Goal: Check status

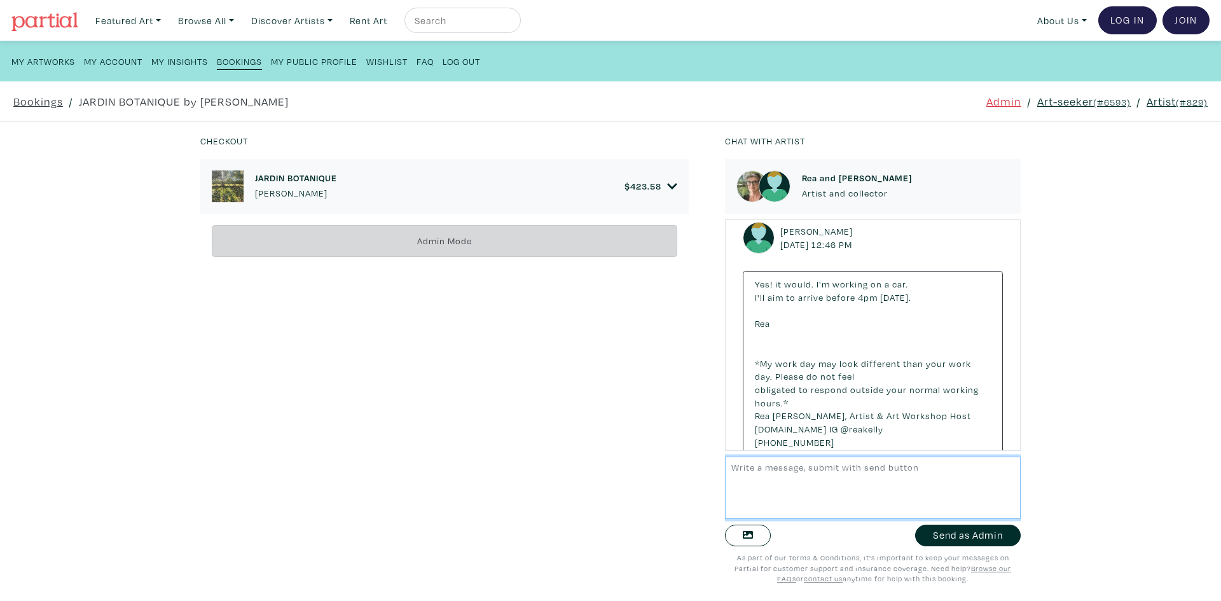
scroll to position [671, 0]
click at [682, 343] on div "JARDIN BOTANIQUE Rea Kelly $ 423.58 • Painting • Acrylic on canvas • 40" x 40" …" at bounding box center [452, 371] width 505 height 425
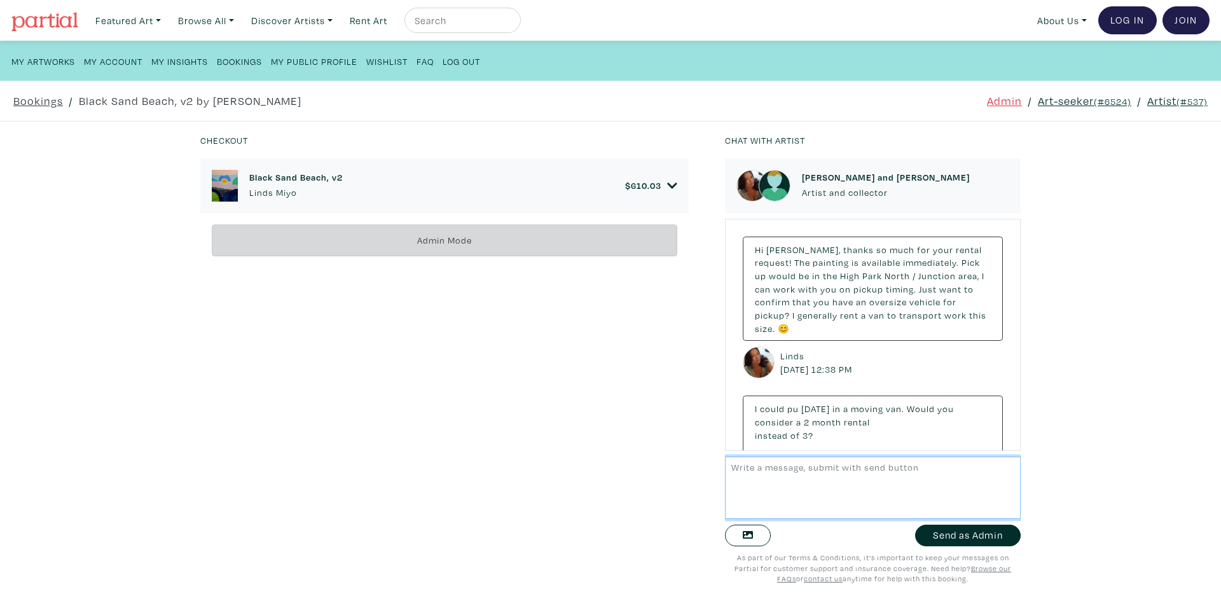
scroll to position [1038, 0]
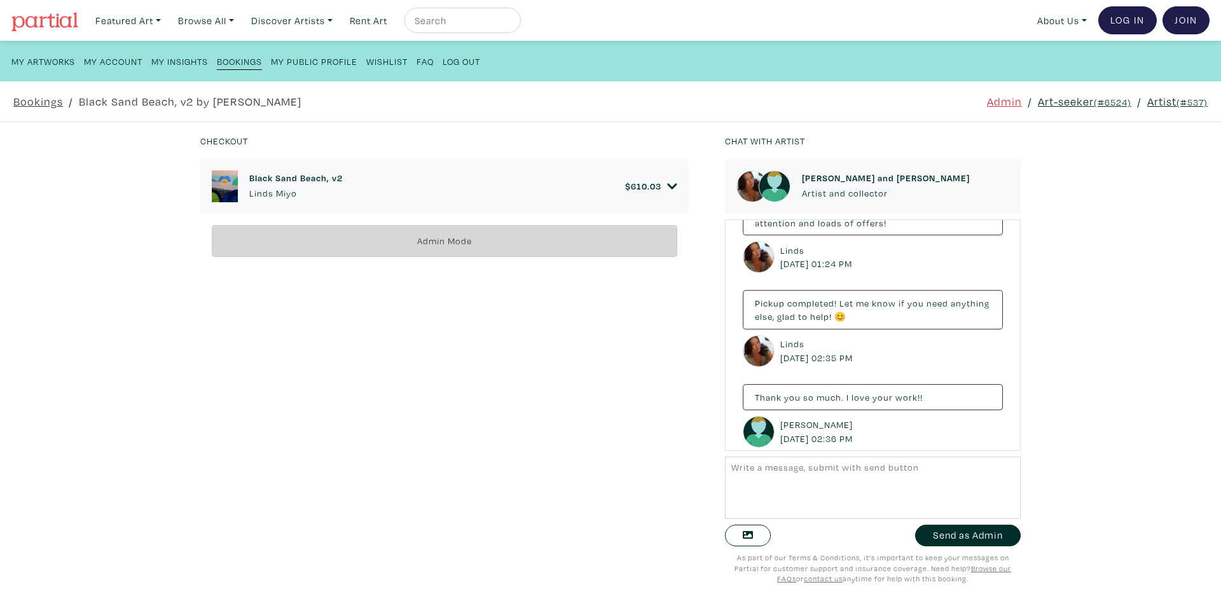
click at [659, 189] on link "$ 610.03" at bounding box center [651, 186] width 52 height 11
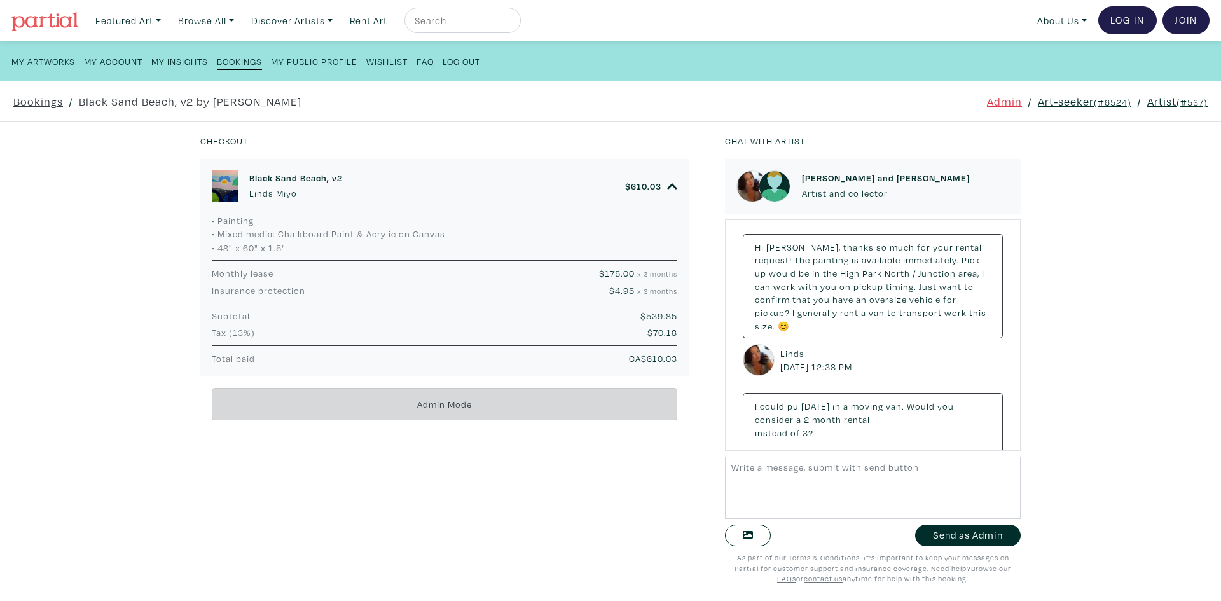
scroll to position [0, 0]
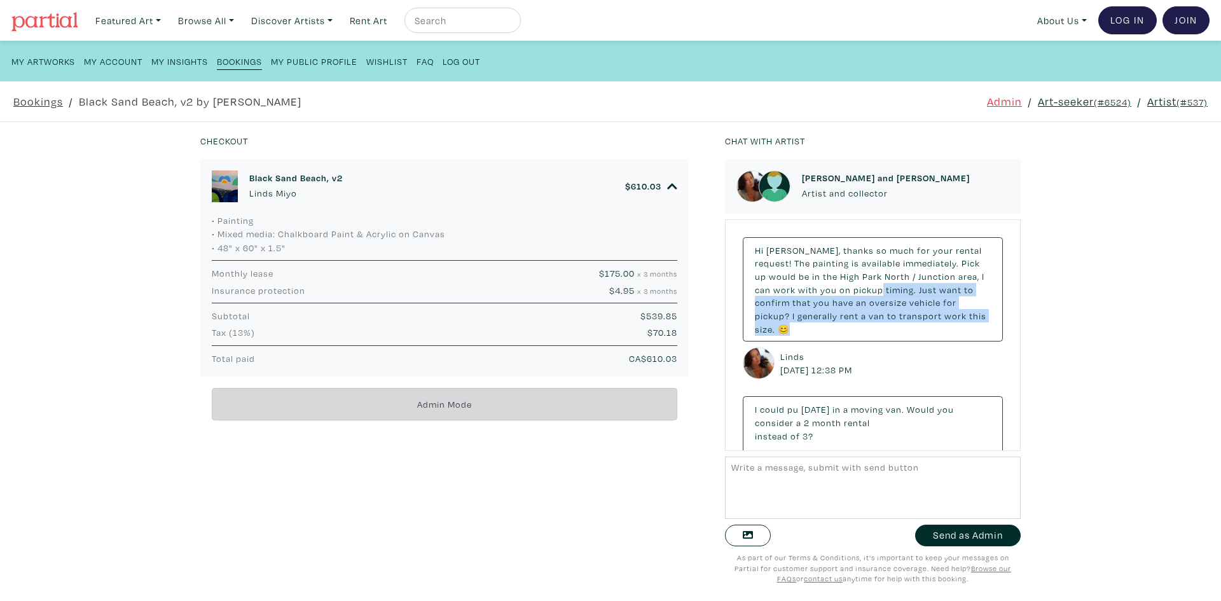
drag, startPoint x: 951, startPoint y: 336, endPoint x: 875, endPoint y: 291, distance: 89.0
click at [875, 291] on div "Hi Taylor, thanks so much for your rental request! The painting is available im…" at bounding box center [873, 289] width 260 height 105
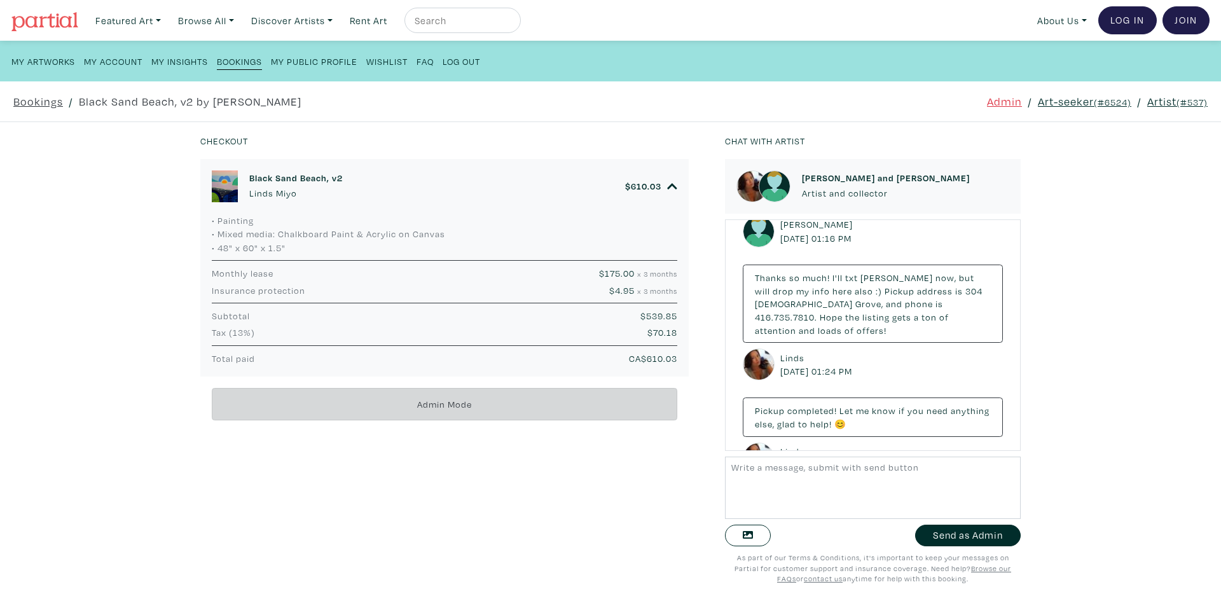
scroll to position [1038, 0]
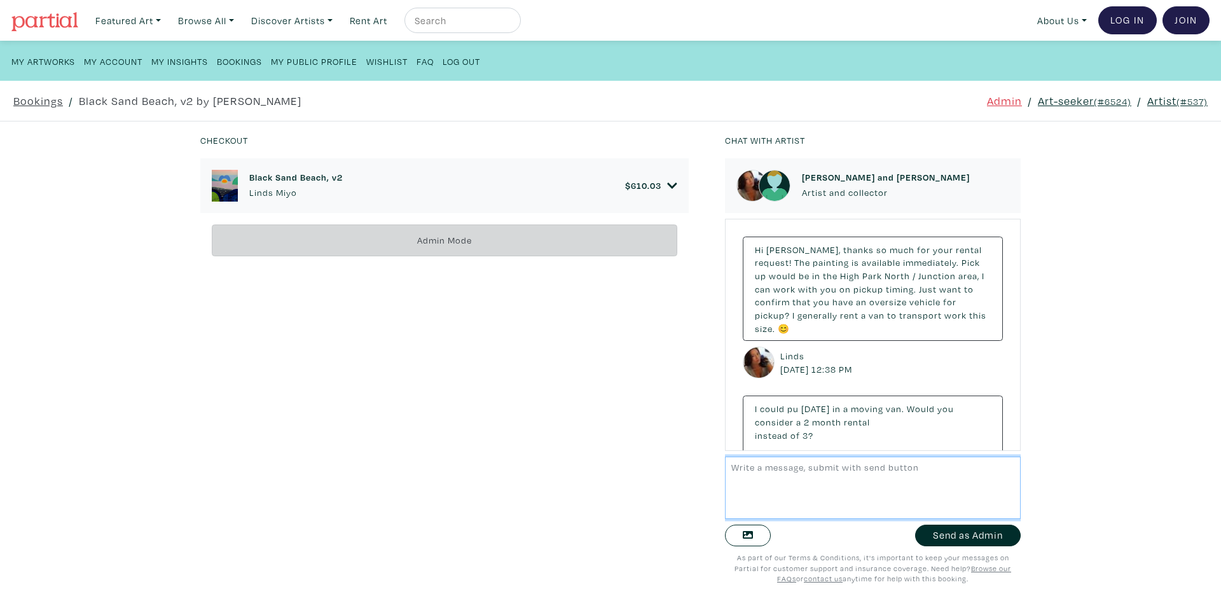
scroll to position [1038, 0]
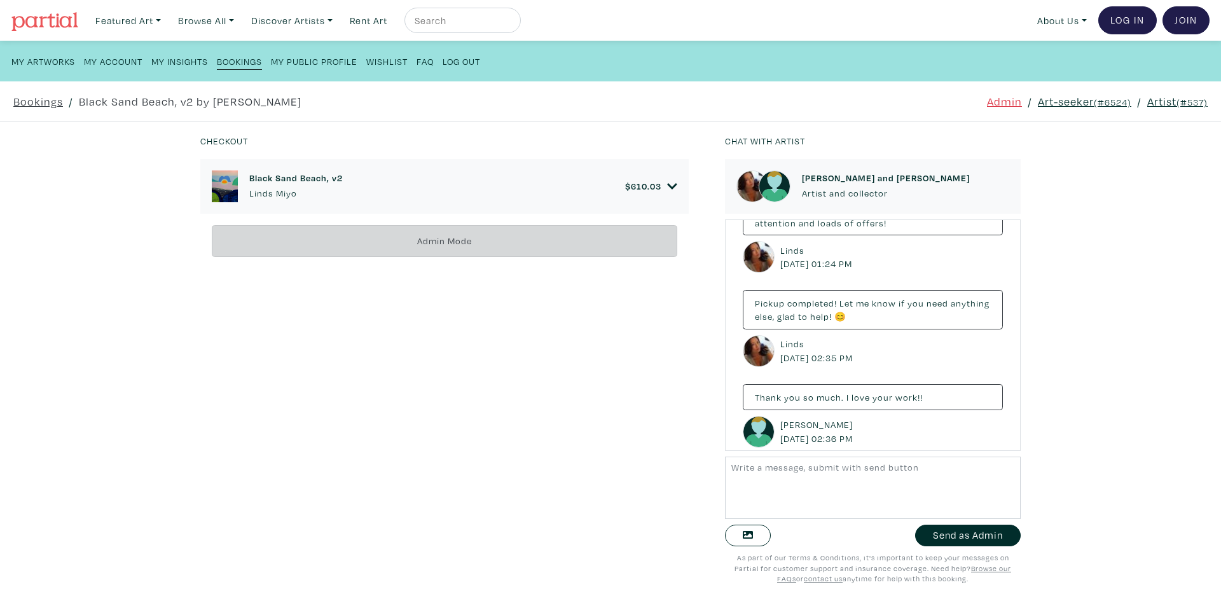
click at [1101, 93] on link "Art-seeker (#6524)" at bounding box center [1084, 101] width 93 height 17
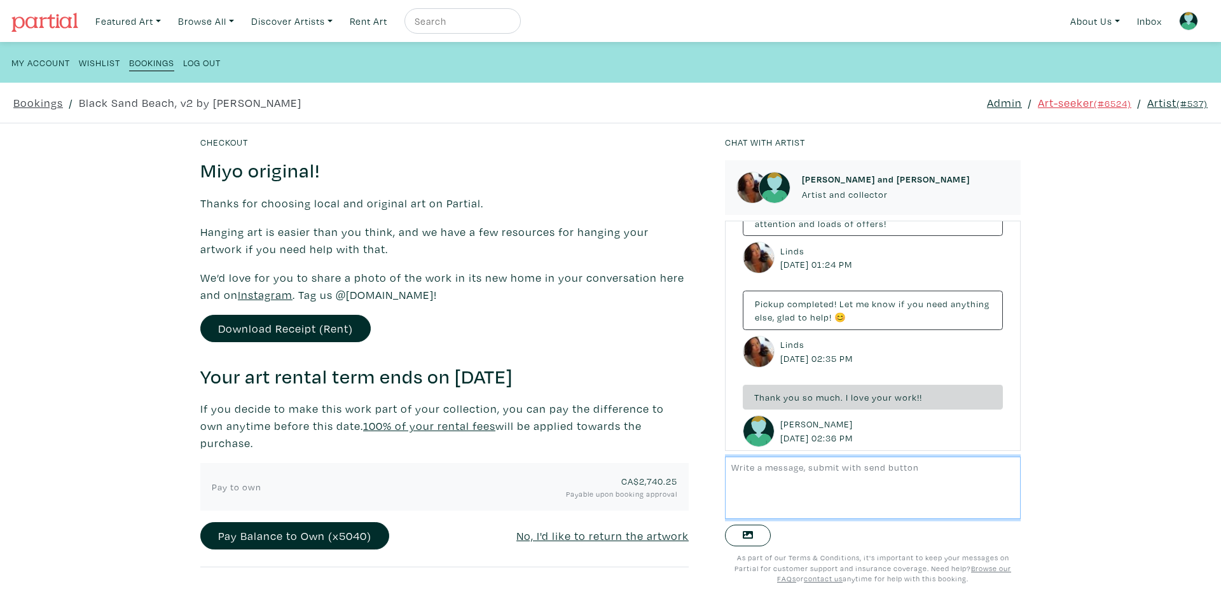
scroll to position [240, 0]
